Goal: Transaction & Acquisition: Purchase product/service

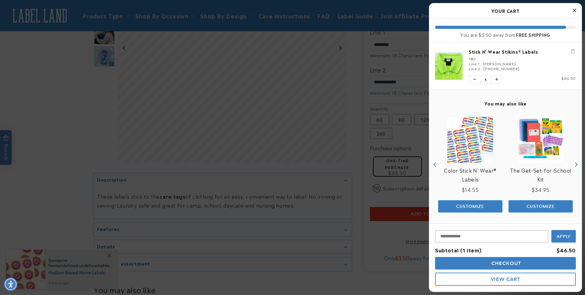
scroll to position [184, 0]
click at [541, 272] on button "View Cart" at bounding box center [505, 278] width 141 height 13
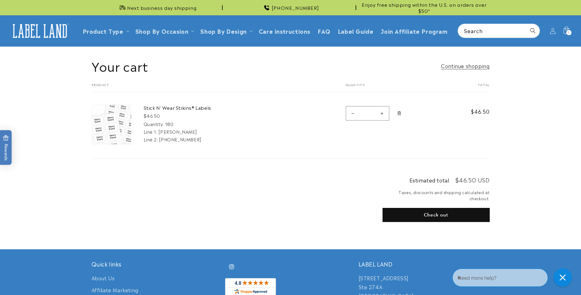
click at [576, 31] on header "Product Type Product Type Clothing Labels Clothing Stamps Logo Decals Multi-Use…" at bounding box center [290, 30] width 581 height 31
click at [571, 31] on icon at bounding box center [566, 31] width 14 height 14
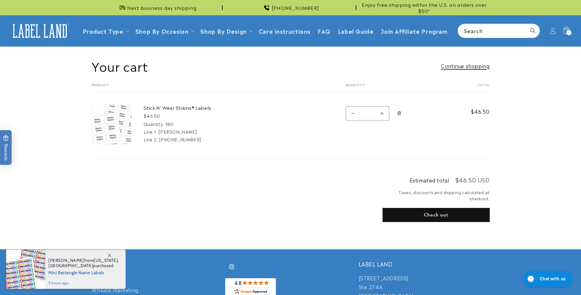
click at [470, 66] on link "Continue shopping" at bounding box center [465, 65] width 48 height 9
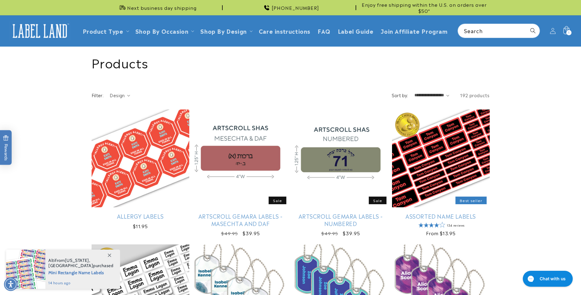
click at [566, 34] on icon at bounding box center [566, 31] width 14 height 14
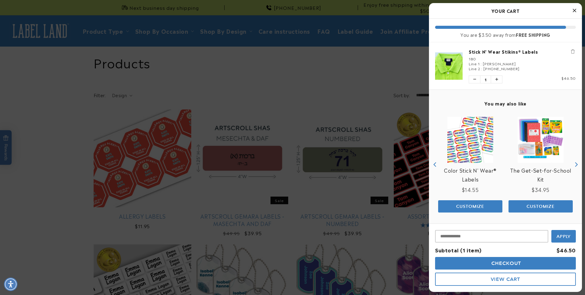
click at [574, 9] on icon "Close Cart" at bounding box center [574, 11] width 3 height 6
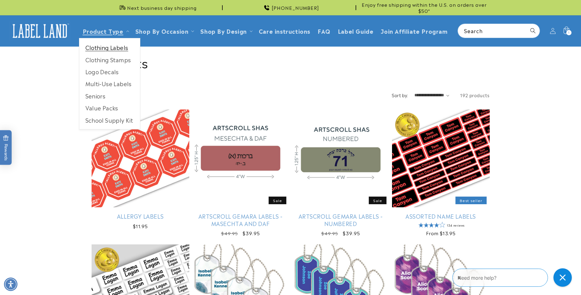
click at [111, 45] on link "Clothing Labels" at bounding box center [109, 47] width 61 height 12
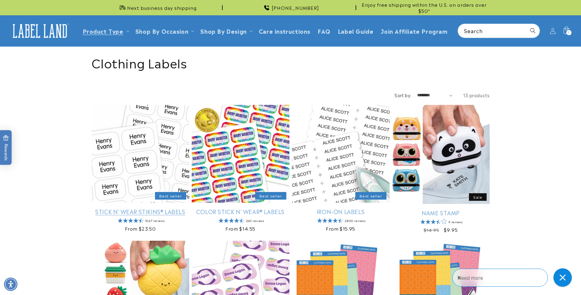
click at [142, 211] on link "Stick N' Wear Stikins® Labels" at bounding box center [141, 211] width 98 height 7
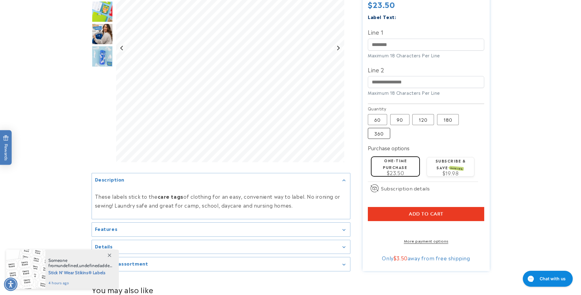
click at [386, 128] on label "360 Variant sold out or unavailable" at bounding box center [379, 133] width 22 height 11
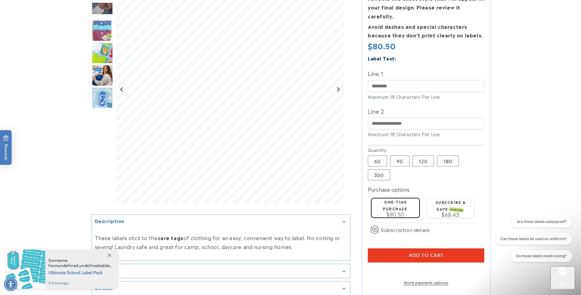
scroll to position [153, 0]
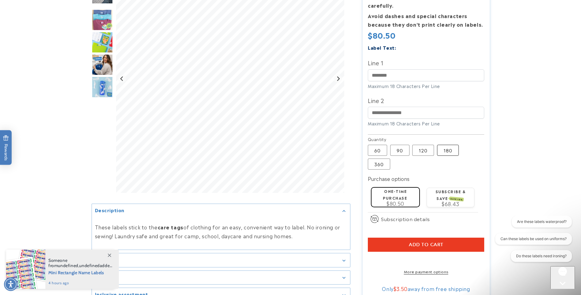
click at [450, 145] on label "180 Variant sold out or unavailable" at bounding box center [448, 150] width 22 height 11
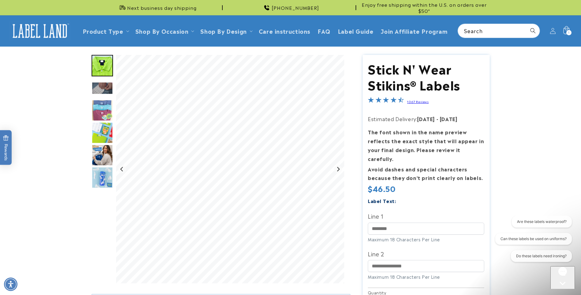
click at [566, 32] on div "1 1 item" at bounding box center [568, 32] width 5 height 5
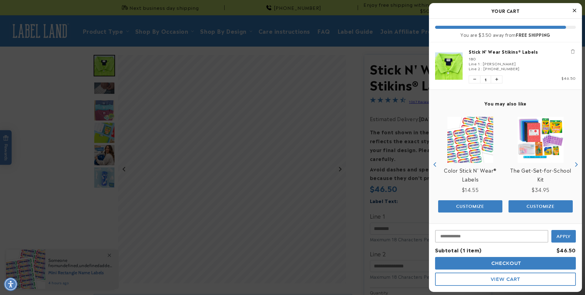
click at [476, 59] on div "180" at bounding box center [522, 58] width 107 height 5
click at [512, 280] on span "View Cart" at bounding box center [505, 279] width 29 height 6
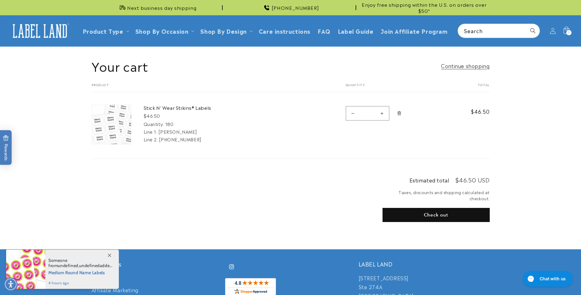
click at [102, 122] on img at bounding box center [111, 124] width 39 height 39
click at [158, 108] on link "Stick N' Wear Stikins® Labels" at bounding box center [190, 107] width 92 height 6
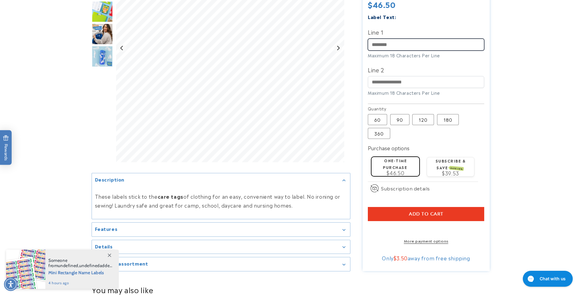
click at [390, 39] on input "Line 1" at bounding box center [426, 45] width 116 height 12
type input "********"
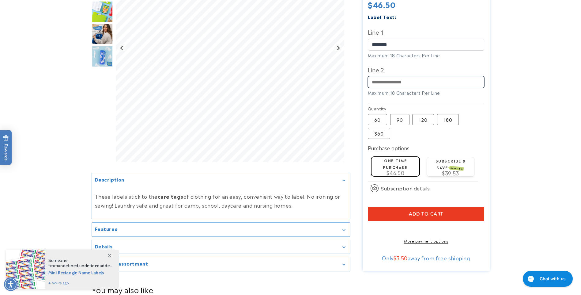
type input "**********"
click at [414, 76] on input "Line 2" at bounding box center [426, 82] width 116 height 12
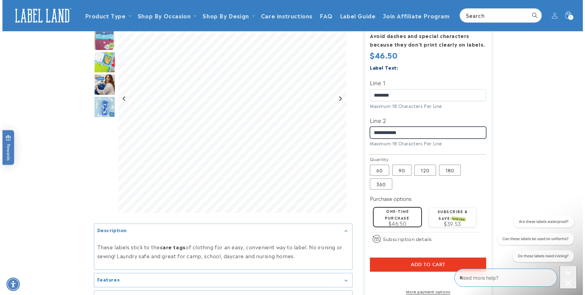
scroll to position [122, 0]
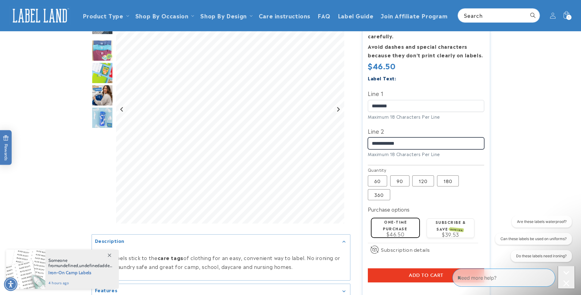
type input "**********"
click at [419, 268] on button "Add to cart" at bounding box center [426, 275] width 116 height 14
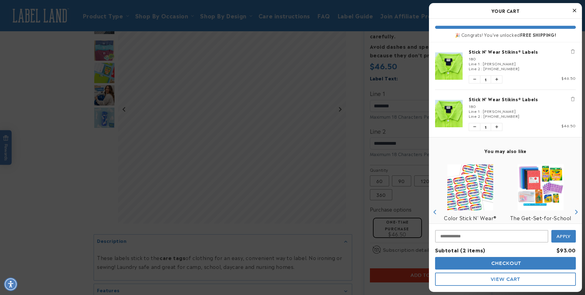
click at [529, 281] on button "View Cart" at bounding box center [505, 278] width 141 height 13
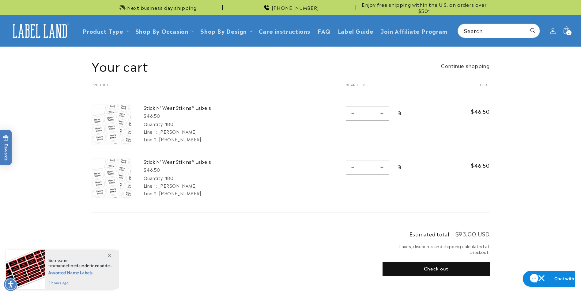
click at [398, 167] on icon "Remove Stick N&#39; Wear Stikins® Labels - 180" at bounding box center [399, 167] width 5 height 5
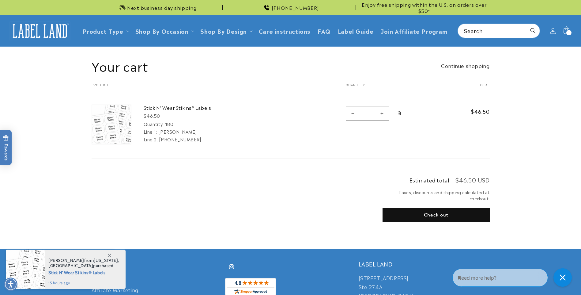
click at [468, 215] on button "Check out" at bounding box center [435, 215] width 107 height 14
